Goal: Information Seeking & Learning: Learn about a topic

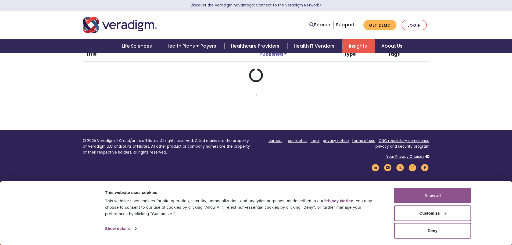
click at [442, 197] on button "Allow all" at bounding box center [432, 195] width 77 height 16
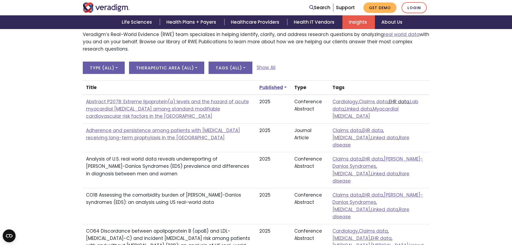
scroll to position [151, 0]
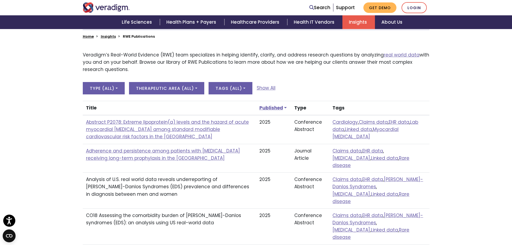
click at [384, 61] on p "Veradigm’s Real-World Evidence (RWE) team specializes in helping identify, clar…" at bounding box center [256, 62] width 346 height 22
click at [272, 89] on link "Show All" at bounding box center [265, 87] width 19 height 7
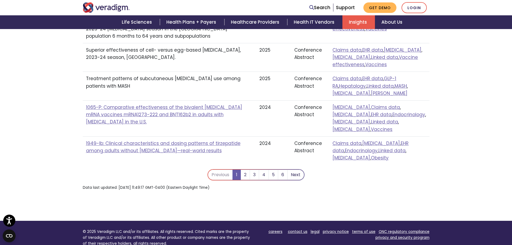
scroll to position [1034, 0]
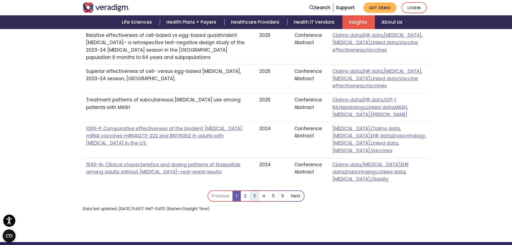
click at [255, 191] on link "3" at bounding box center [253, 196] width 9 height 10
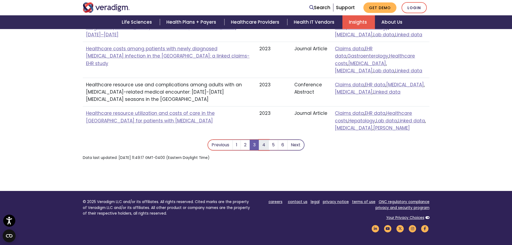
click at [266, 140] on link "4" at bounding box center [264, 145] width 10 height 10
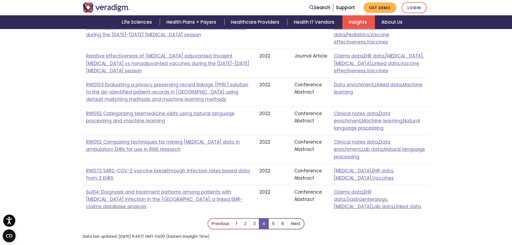
scroll to position [941, 0]
click at [272, 218] on link "5" at bounding box center [273, 223] width 10 height 10
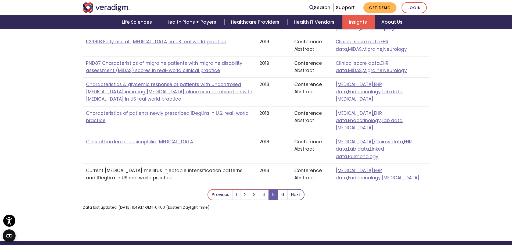
scroll to position [914, 0]
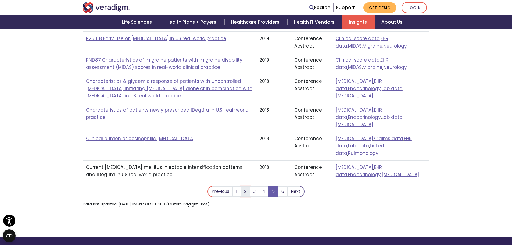
click at [247, 186] on link "2" at bounding box center [244, 191] width 9 height 10
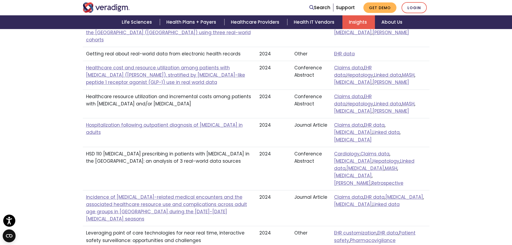
drag, startPoint x: 467, startPoint y: 184, endPoint x: 467, endPoint y: 179, distance: 4.8
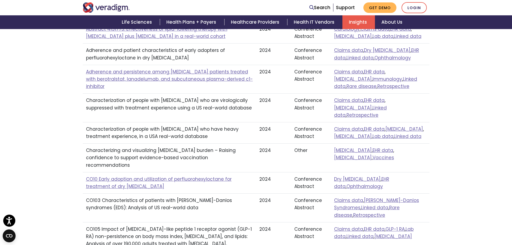
scroll to position [243, 0]
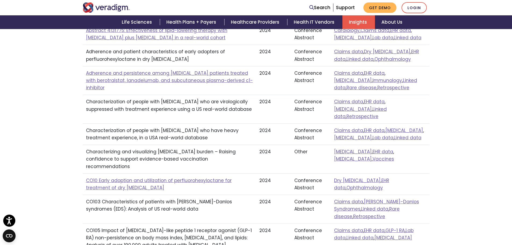
click at [210, 145] on td "Characterizing and visualizing [MEDICAL_DATA] burden – Raising confidence to su…" at bounding box center [169, 159] width 173 height 29
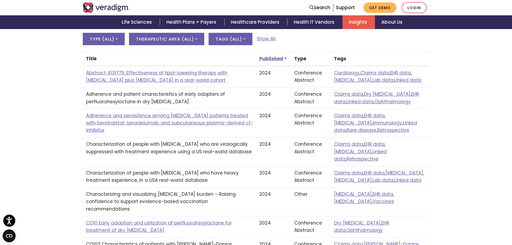
scroll to position [109, 0]
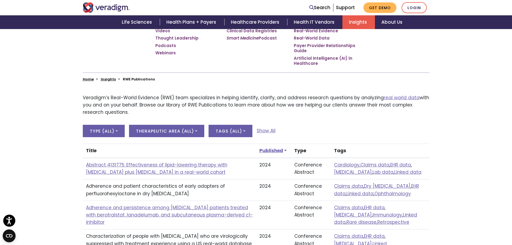
drag, startPoint x: 471, startPoint y: 104, endPoint x: 470, endPoint y: 97, distance: 6.2
